Goal: Check status: Check status

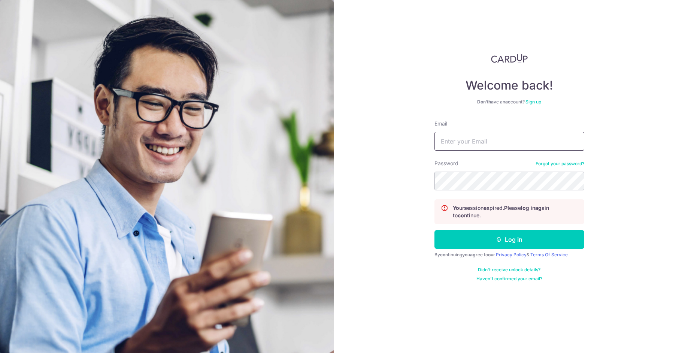
type input "[DOMAIN_NAME][EMAIL_ADDRESS][DOMAIN_NAME]"
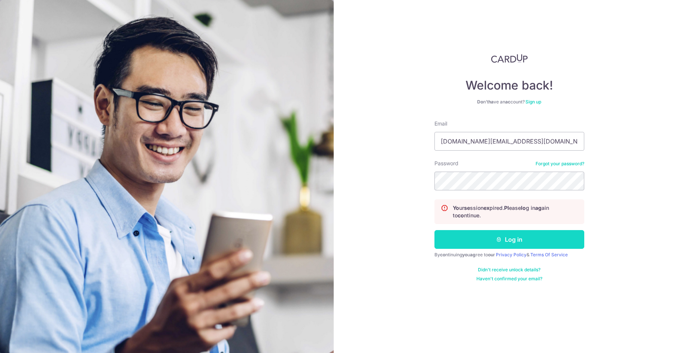
click at [490, 244] on button "Log in" at bounding box center [510, 239] width 150 height 19
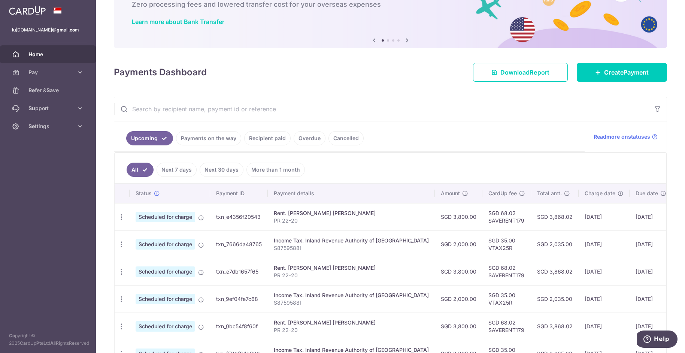
scroll to position [55, 0]
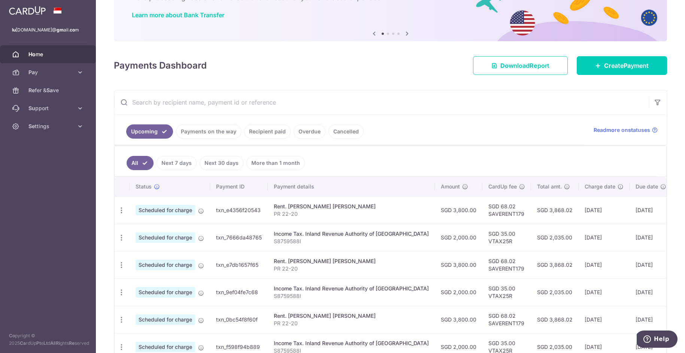
click at [361, 230] on div "Income Tax. Inland Revenue Authority of [GEOGRAPHIC_DATA]" at bounding box center [351, 233] width 155 height 7
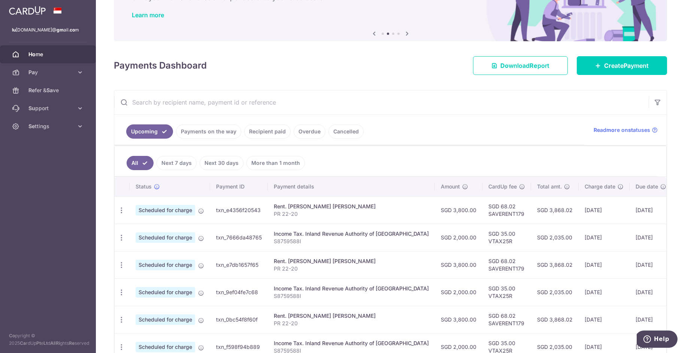
click at [265, 131] on link "Recipient paid" at bounding box center [267, 131] width 46 height 14
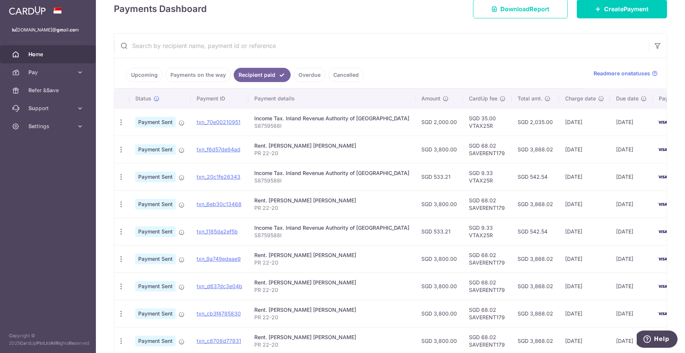
scroll to position [112, 0]
drag, startPoint x: 389, startPoint y: 178, endPoint x: 422, endPoint y: 179, distance: 32.7
click at [422, 179] on td "SGD 533.21" at bounding box center [440, 176] width 48 height 27
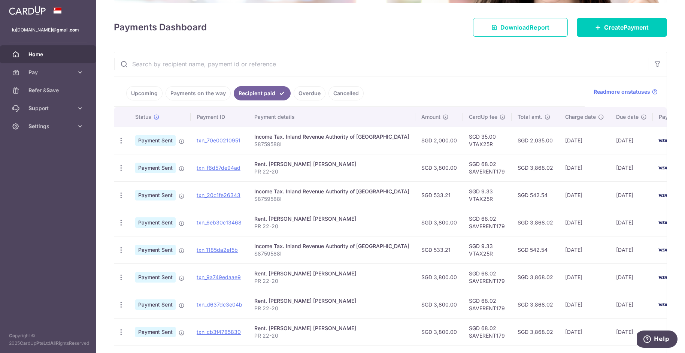
click at [371, 179] on td "Rent. [PERSON_NAME] [PERSON_NAME] 22-20" at bounding box center [331, 167] width 167 height 27
drag, startPoint x: 364, startPoint y: 169, endPoint x: 465, endPoint y: 176, distance: 101.4
click at [465, 176] on tr "PDF Receipt Payment Sent txn_f6d57de94ad Rent. [PERSON_NAME] [PERSON_NAME] 22-2…" at bounding box center [412, 167] width 596 height 27
click at [416, 231] on td "SGD 3,800.00" at bounding box center [440, 222] width 48 height 27
click at [432, 70] on input "text" at bounding box center [381, 64] width 535 height 24
